Goal: Information Seeking & Learning: Learn about a topic

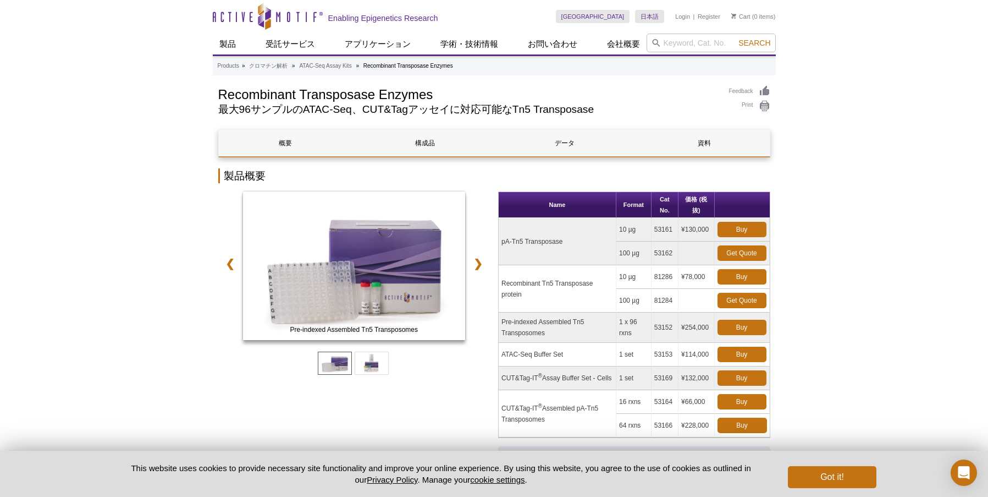
drag, startPoint x: 682, startPoint y: 229, endPoint x: 716, endPoint y: 229, distance: 34.1
click at [716, 229] on tr "pA-Tn5 Transposase 10 µg 53161 ¥130,000 Buy" at bounding box center [634, 230] width 271 height 24
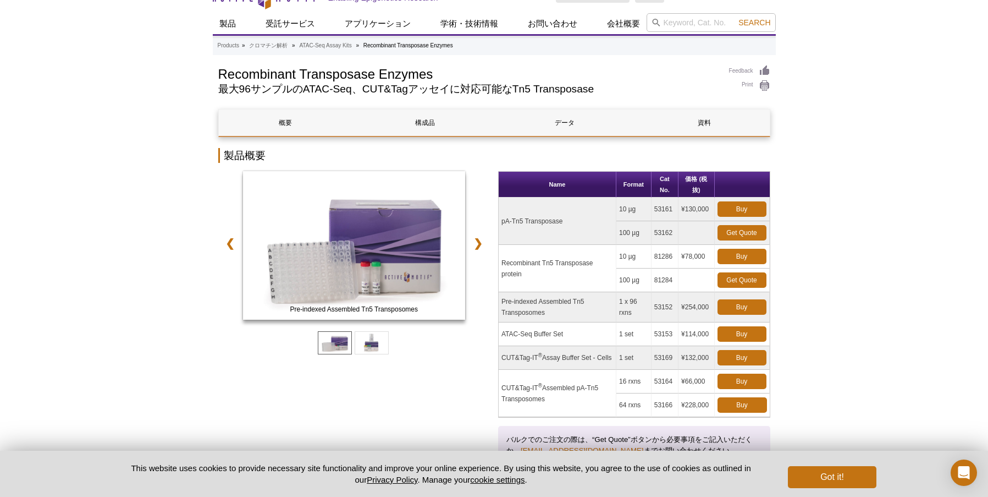
scroll to position [23, 0]
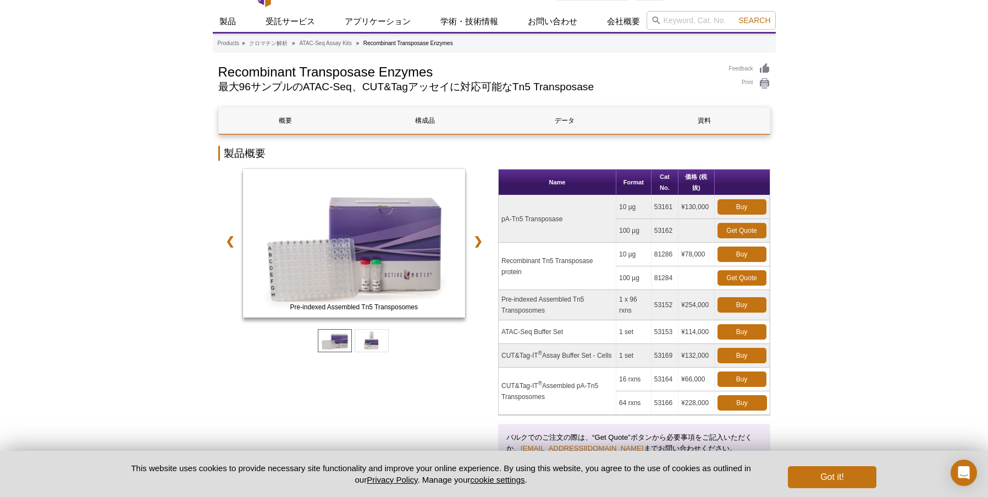
drag, startPoint x: 680, startPoint y: 252, endPoint x: 707, endPoint y: 253, distance: 26.9
click at [708, 253] on td "¥78,000" at bounding box center [697, 254] width 36 height 24
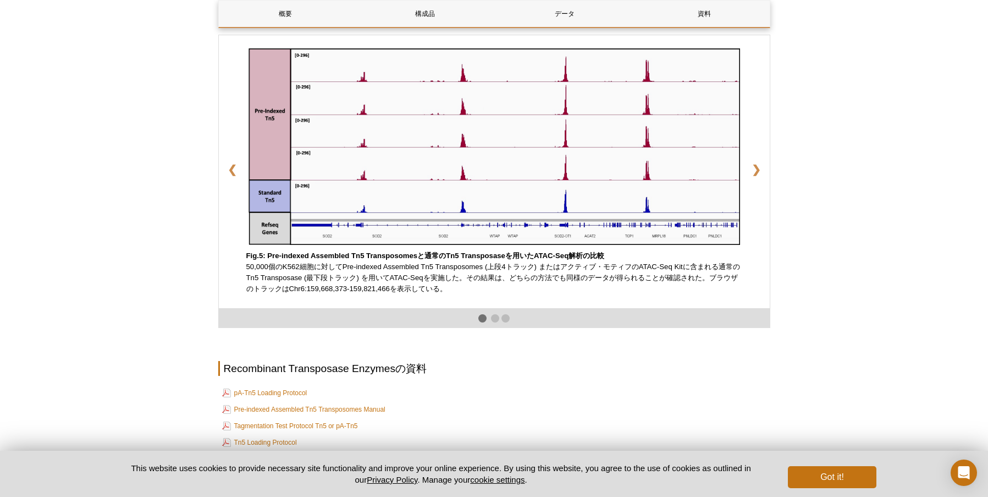
scroll to position [1727, 0]
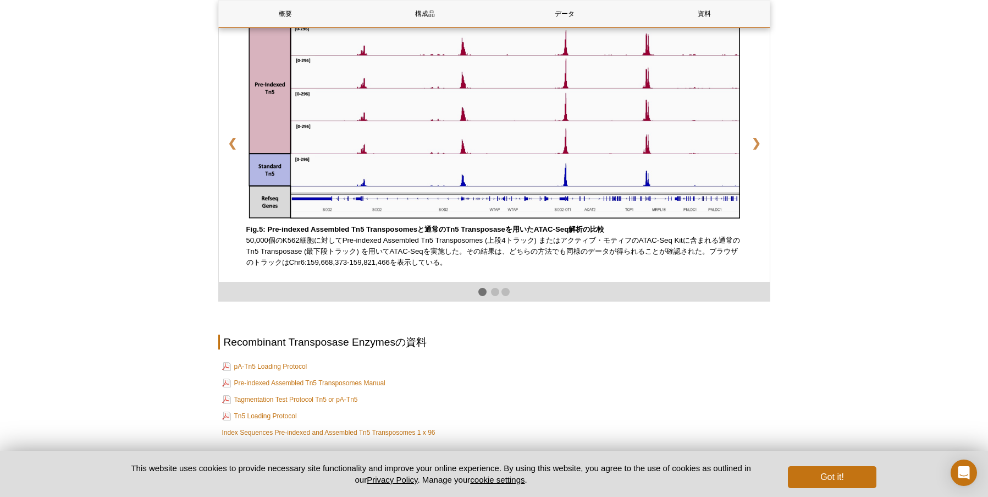
click at [500, 301] on div at bounding box center [494, 291] width 552 height 19
click at [490, 301] on div at bounding box center [494, 291] width 552 height 19
click at [492, 301] on div at bounding box center [494, 291] width 552 height 19
click at [493, 296] on span at bounding box center [495, 292] width 8 height 8
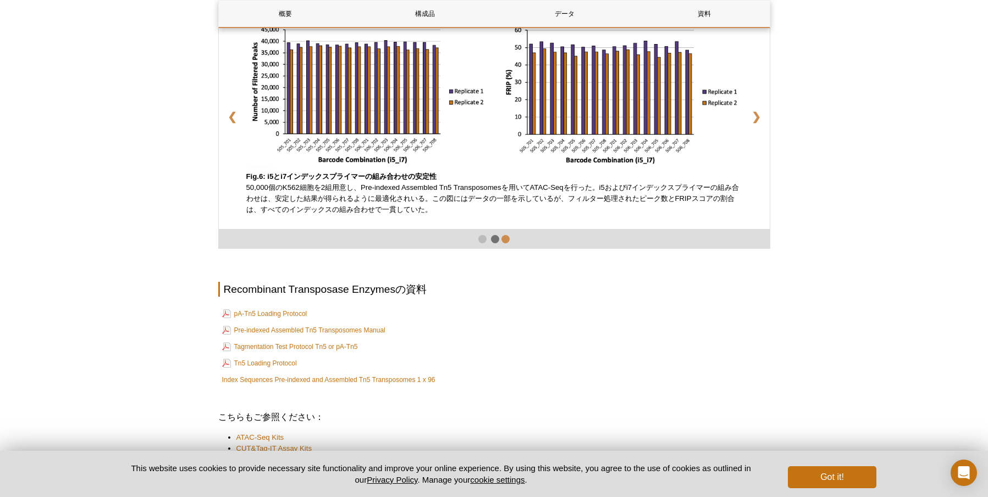
click at [505, 243] on span at bounding box center [505, 239] width 8 height 8
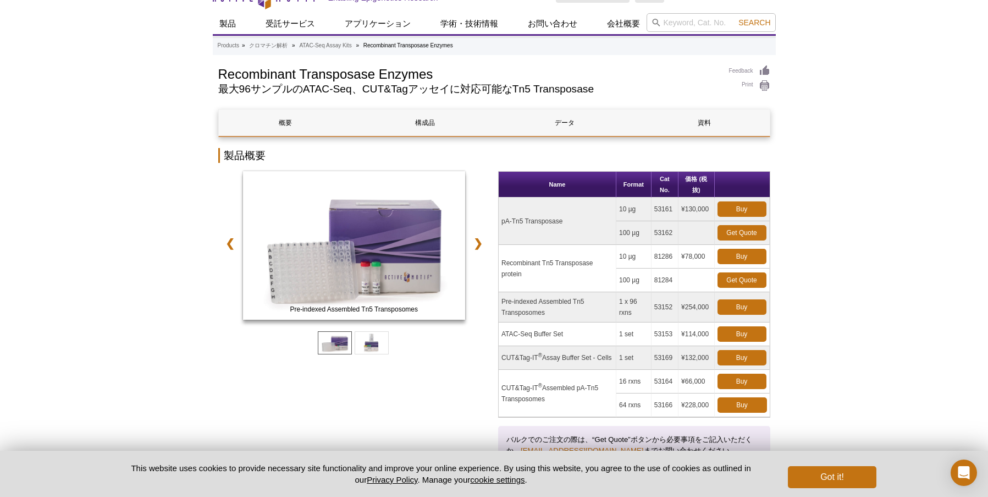
scroll to position [10, 0]
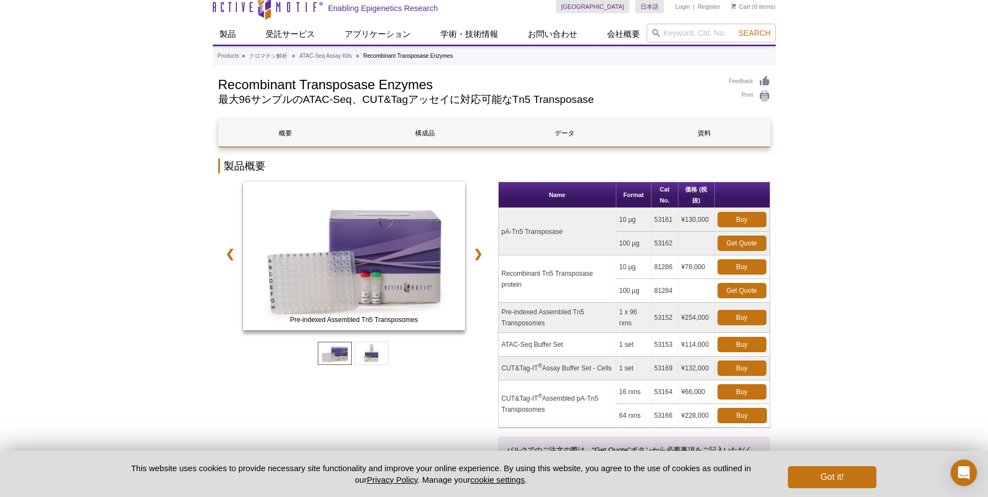
drag, startPoint x: 505, startPoint y: 272, endPoint x: 560, endPoint y: 289, distance: 58.1
click at [560, 289] on td "Recombinant Tn5 Transposase protein" at bounding box center [558, 278] width 118 height 47
click at [501, 275] on td "Recombinant Tn5 Transposase protein" at bounding box center [558, 278] width 118 height 47
drag, startPoint x: 501, startPoint y: 269, endPoint x: 530, endPoint y: 289, distance: 34.5
click at [530, 289] on td "Recombinant Tn5 Transposase protein" at bounding box center [558, 278] width 118 height 47
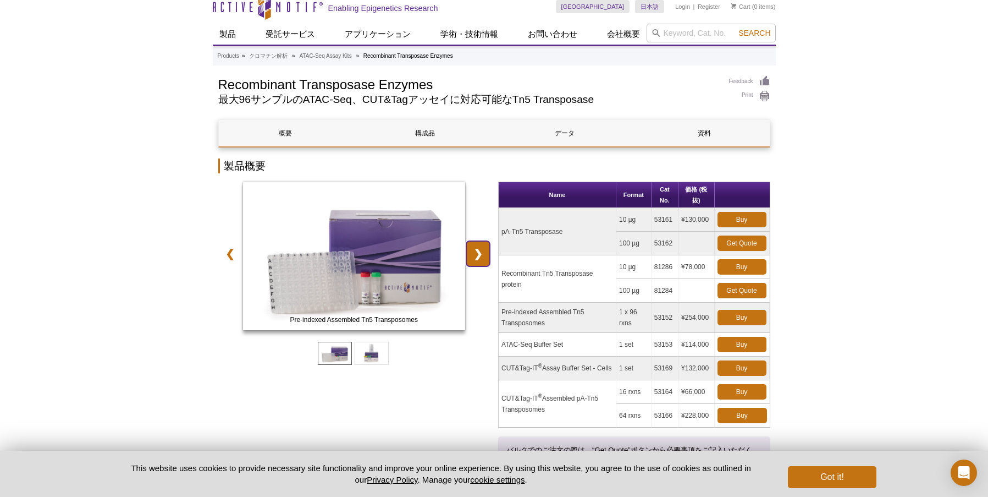
click at [481, 256] on link "❯" at bounding box center [478, 253] width 24 height 25
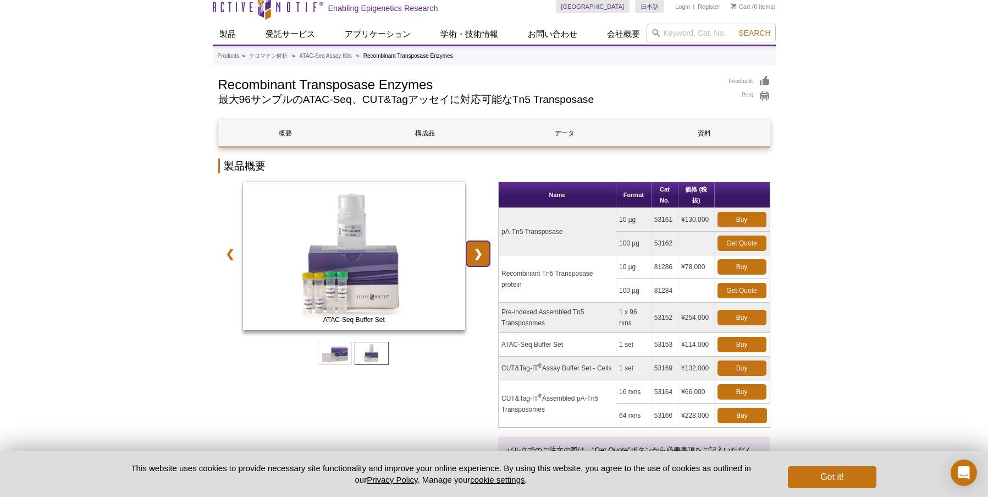
click at [481, 256] on link "❯" at bounding box center [478, 253] width 24 height 25
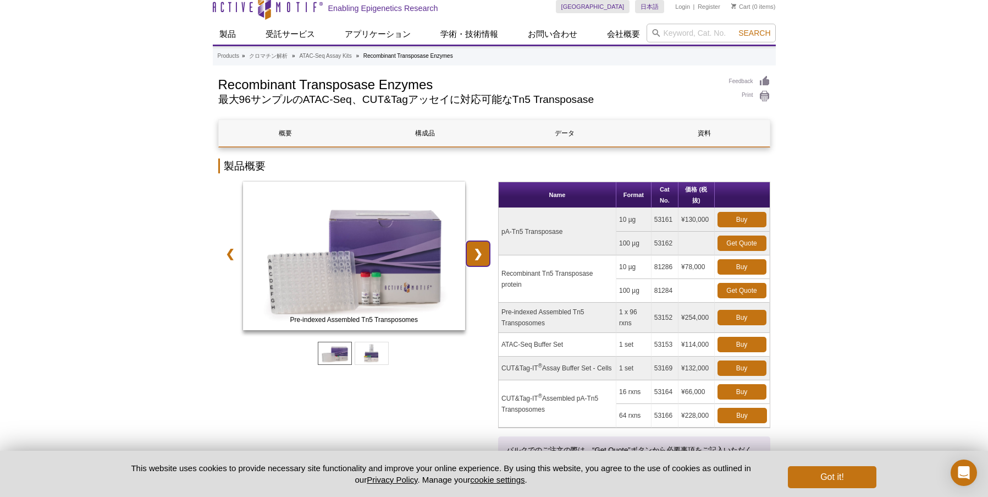
click at [481, 256] on link "❯" at bounding box center [478, 253] width 24 height 25
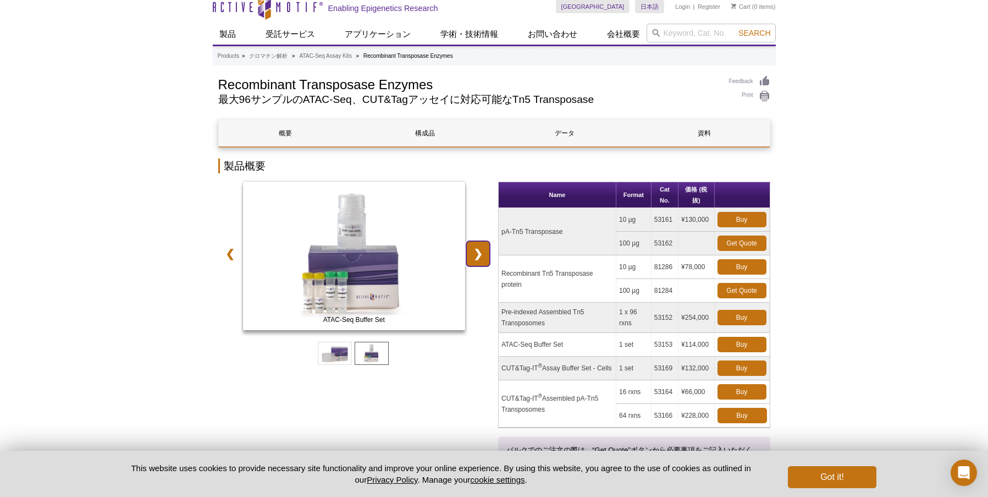
scroll to position [0, 0]
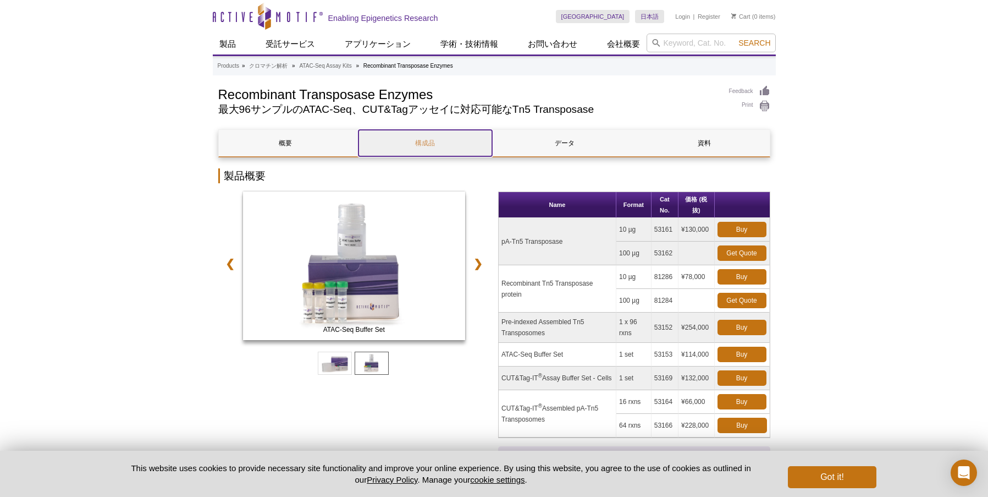
click at [425, 145] on link "構成品" at bounding box center [426, 143] width 134 height 26
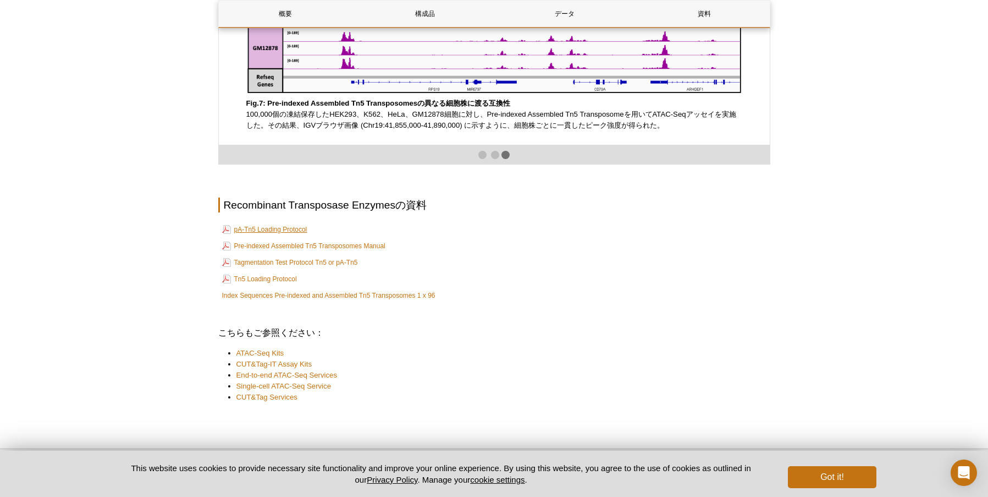
scroll to position [1910, 0]
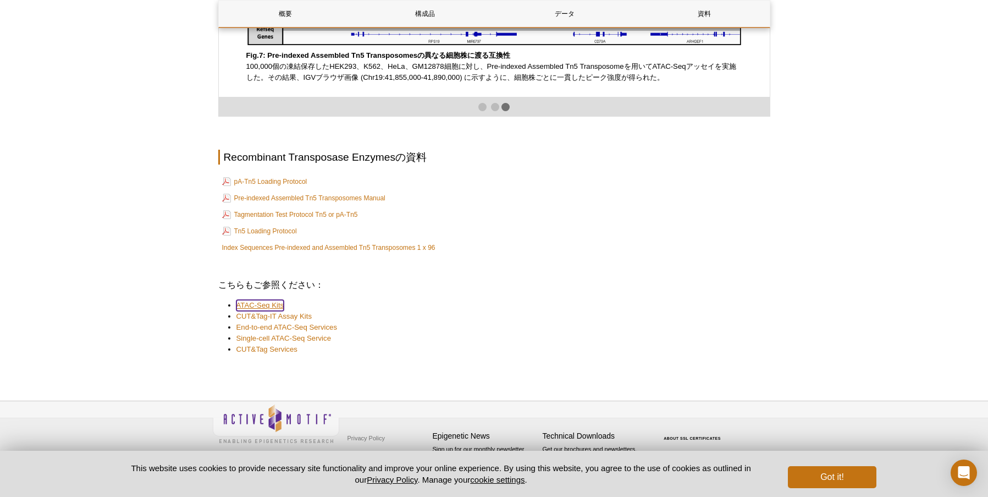
click at [274, 300] on link "ATAC-Seq Kits" at bounding box center [260, 305] width 48 height 11
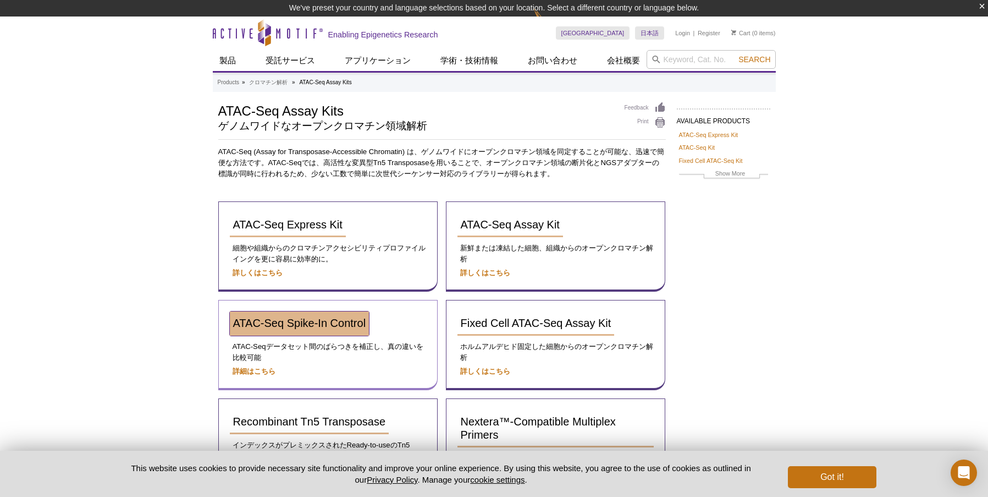
click at [274, 323] on span "ATAC-Seq Spike-In Control" at bounding box center [299, 323] width 133 height 12
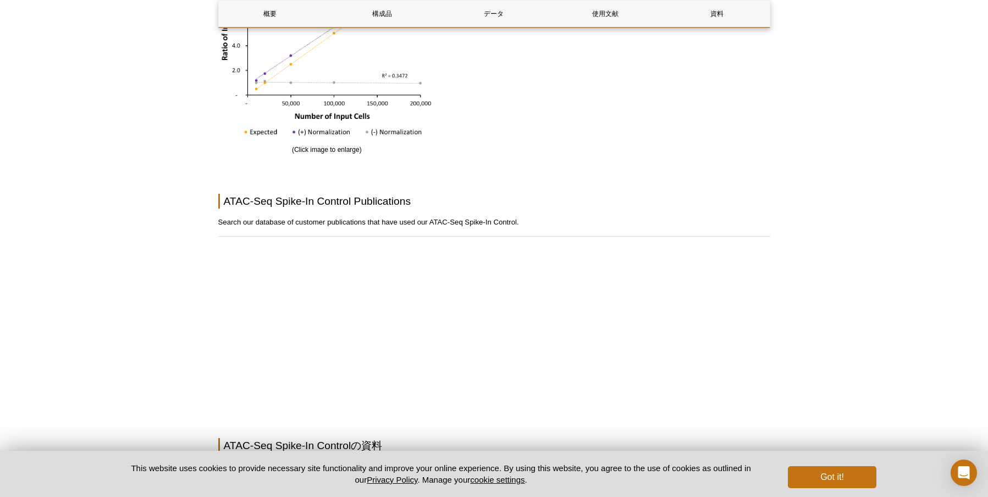
scroll to position [1987, 0]
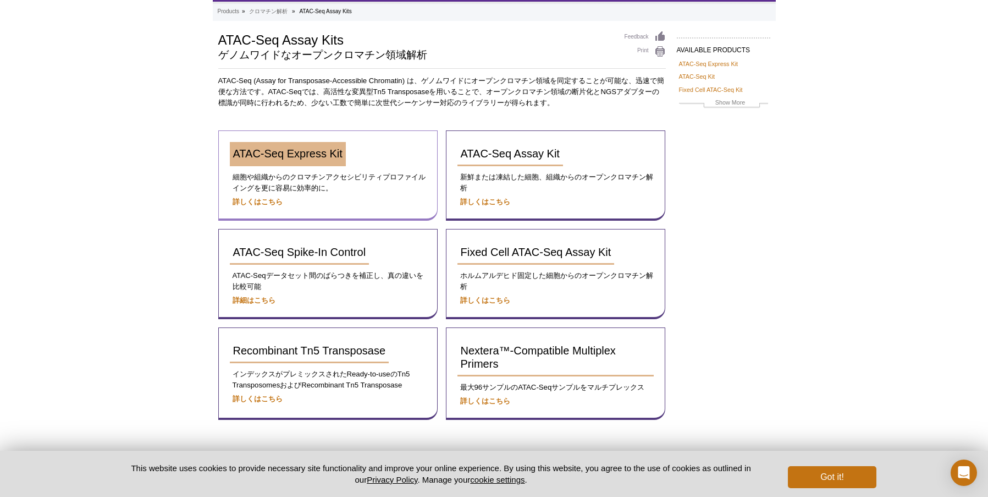
scroll to position [86, 0]
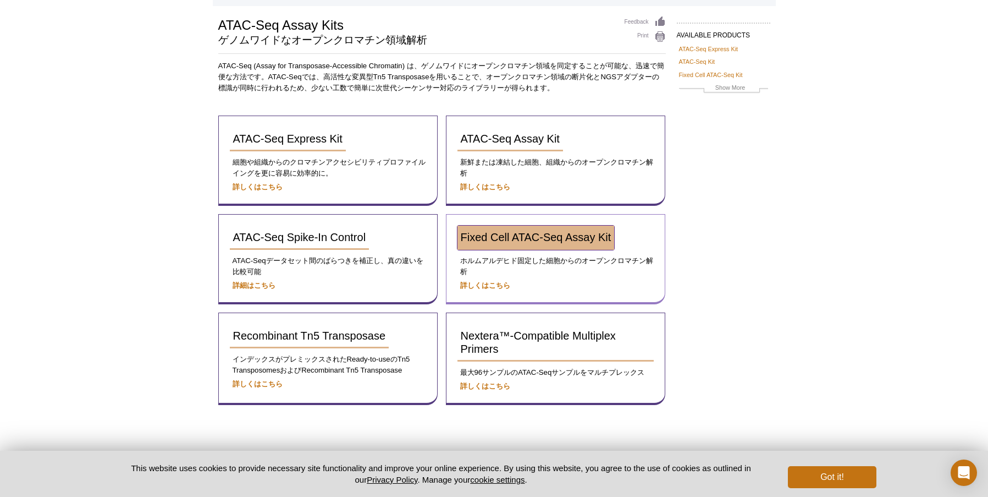
click at [483, 238] on span "Fixed Cell ATAC-Seq Assay Kit" at bounding box center [536, 237] width 151 height 12
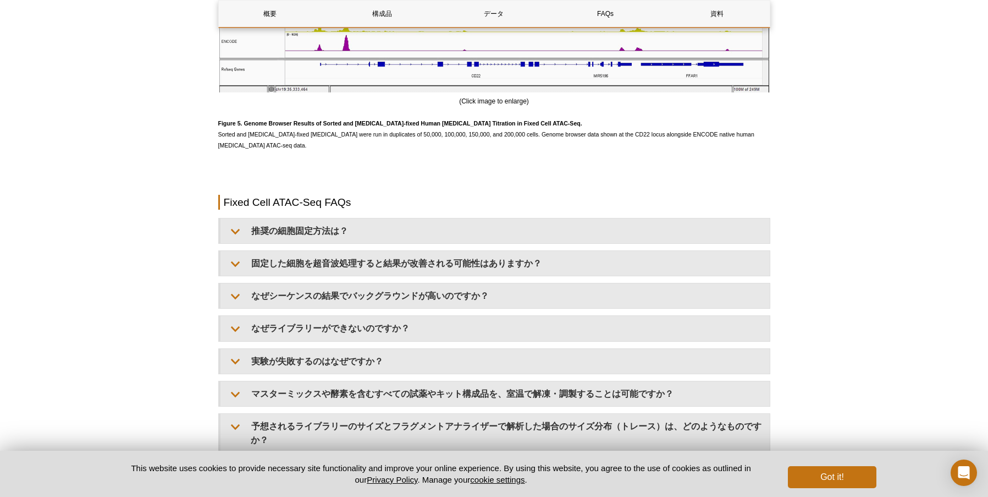
scroll to position [2833, 0]
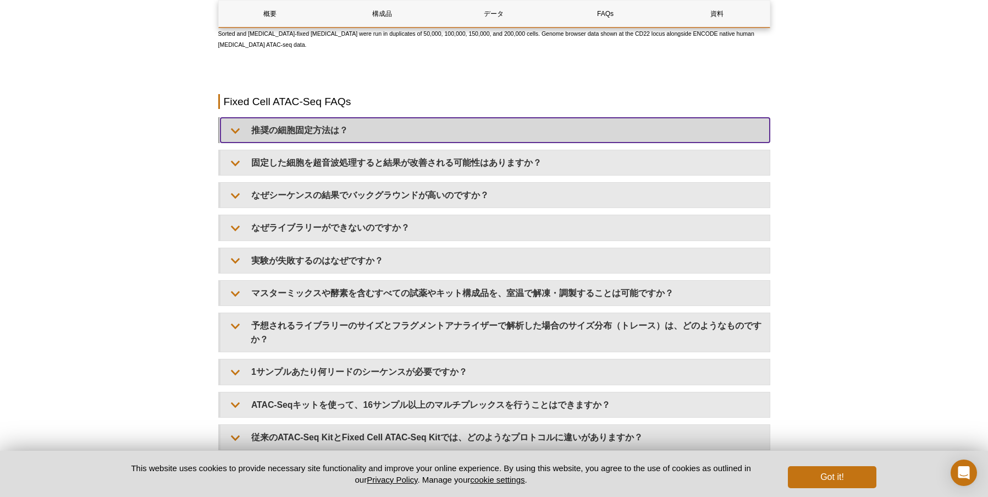
click at [339, 142] on summary "推奨の細胞固定方法は？" at bounding box center [494, 130] width 549 height 25
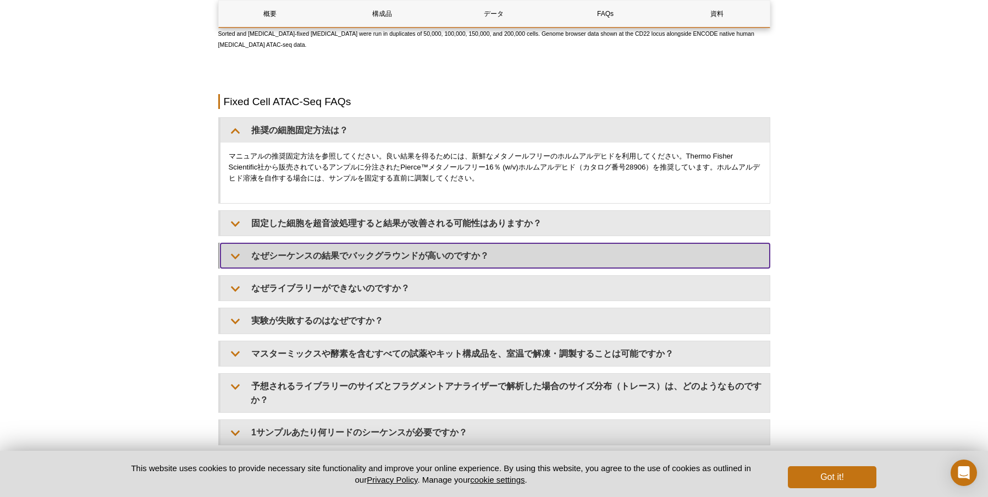
click at [329, 268] on summary "なぜシーケンスの結果でバックグラウンドが高いのですか？" at bounding box center [494, 255] width 549 height 25
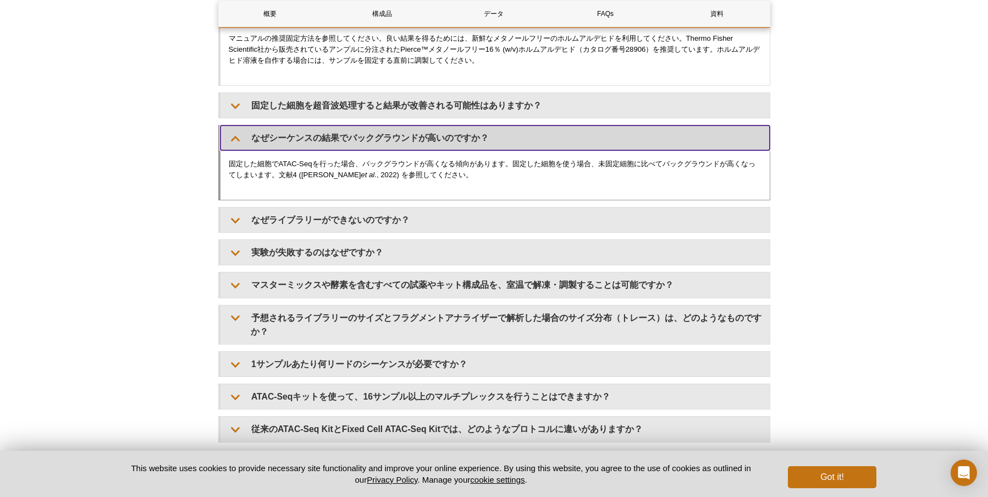
scroll to position [2958, 0]
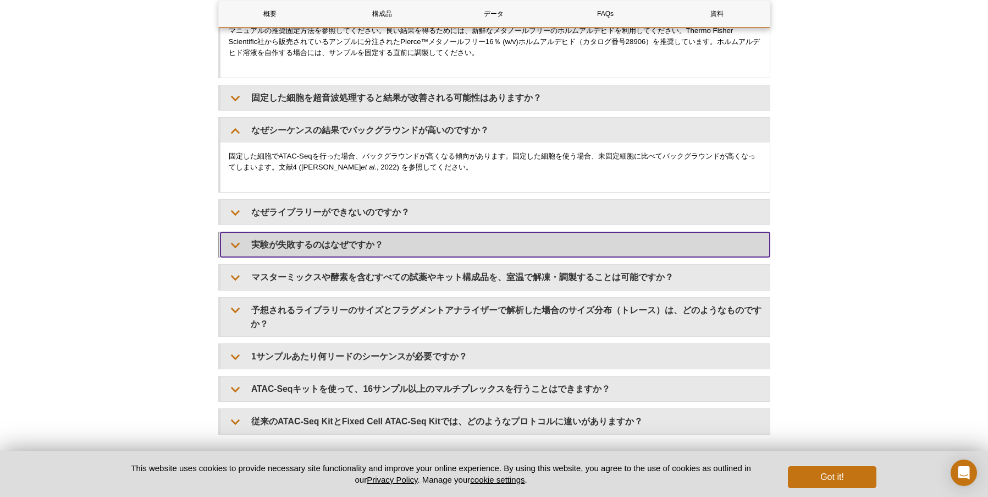
click at [337, 252] on summary "実験が失敗するのはなぜですか？" at bounding box center [494, 244] width 549 height 25
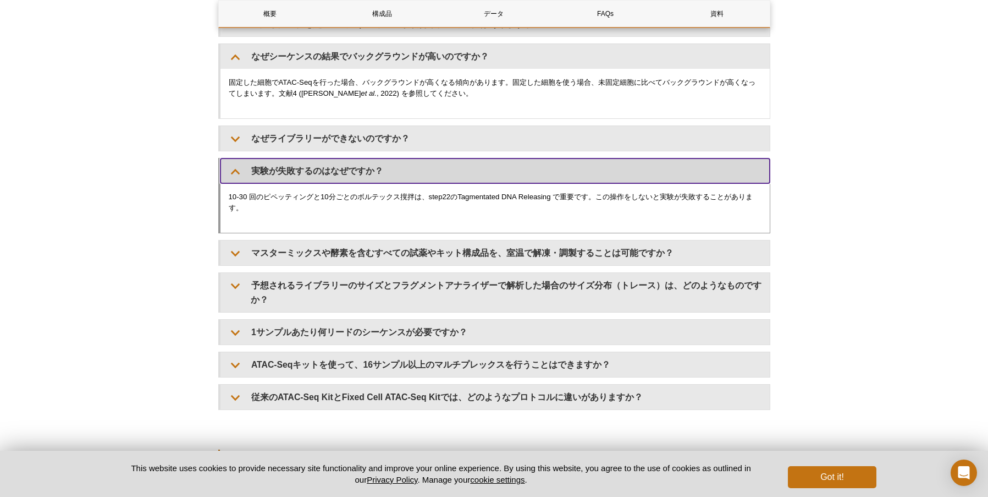
scroll to position [3039, 0]
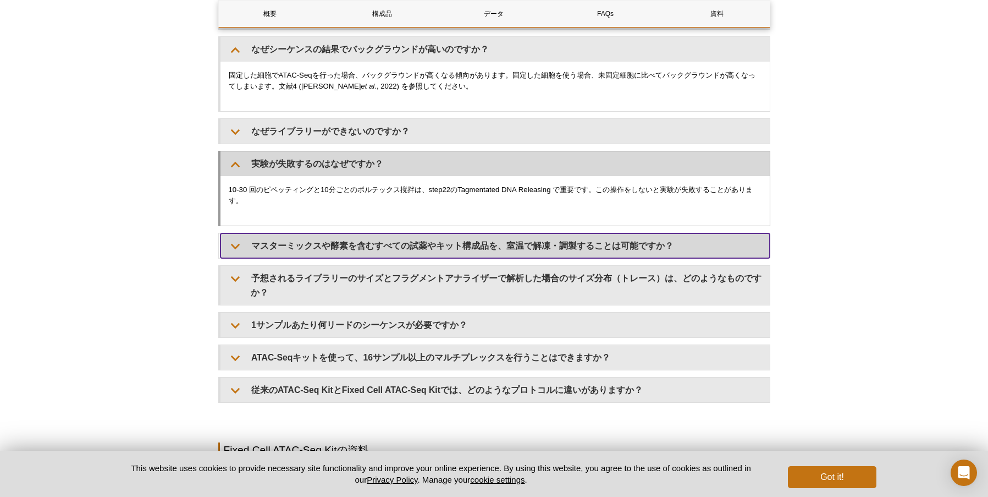
click at [337, 251] on summary "マスターミックスや酵素を含むすべての試薬やキット構成品を、室温で解凍・調製することは可能ですか？" at bounding box center [494, 245] width 549 height 25
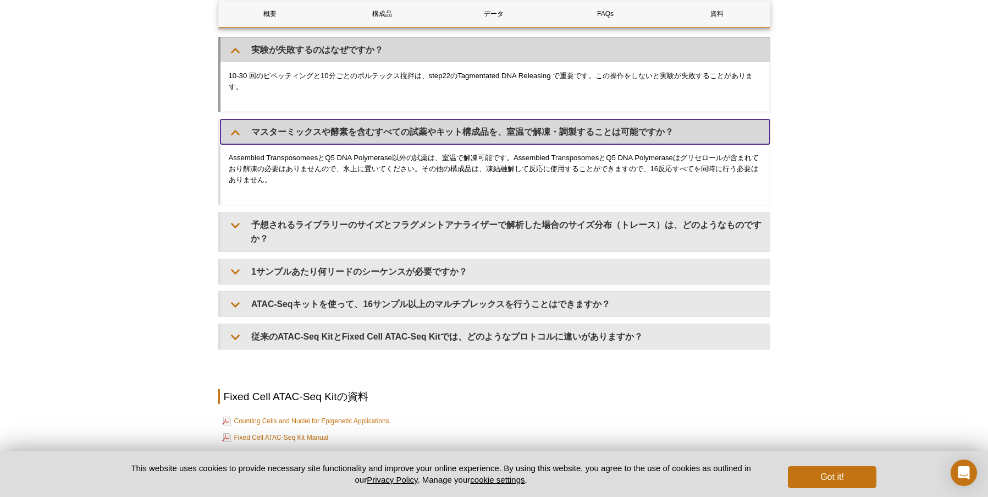
scroll to position [3156, 0]
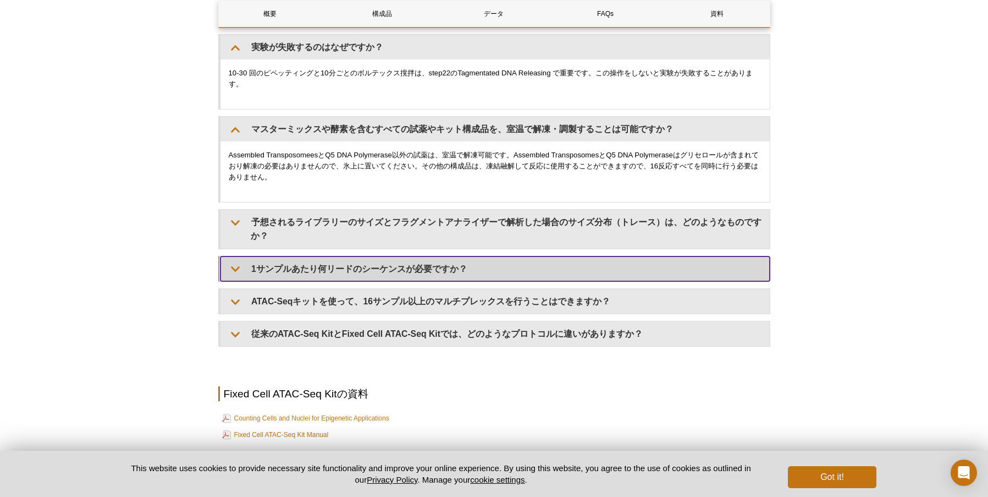
click at [334, 274] on summary "1サンプルあたり何リードのシーケンスが必要ですか？" at bounding box center [494, 268] width 549 height 25
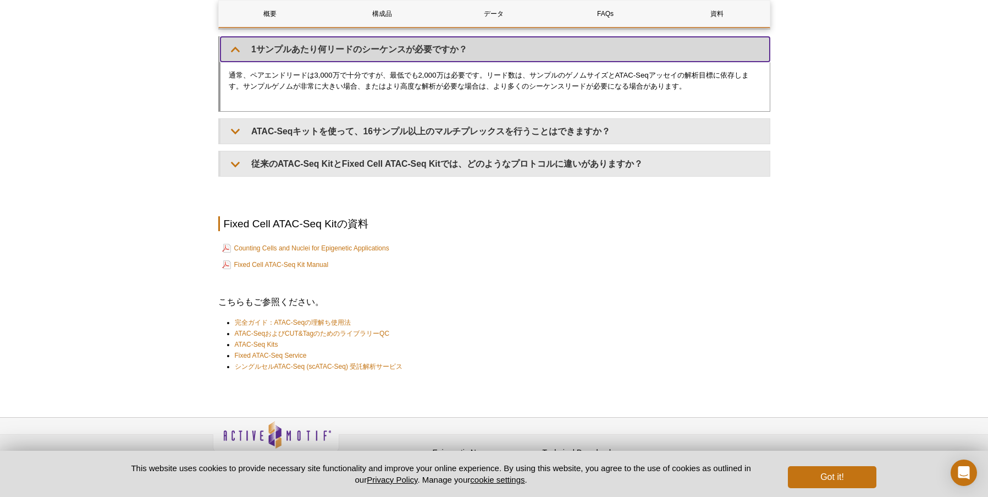
scroll to position [3405, 0]
